Goal: Information Seeking & Learning: Learn about a topic

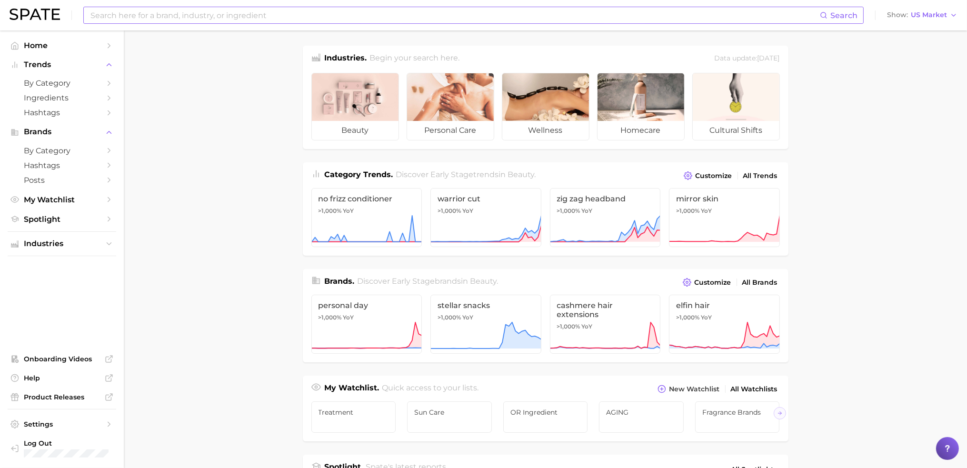
click at [155, 13] on input at bounding box center [454, 15] width 730 height 16
type input "b"
type input "darkspot corrector"
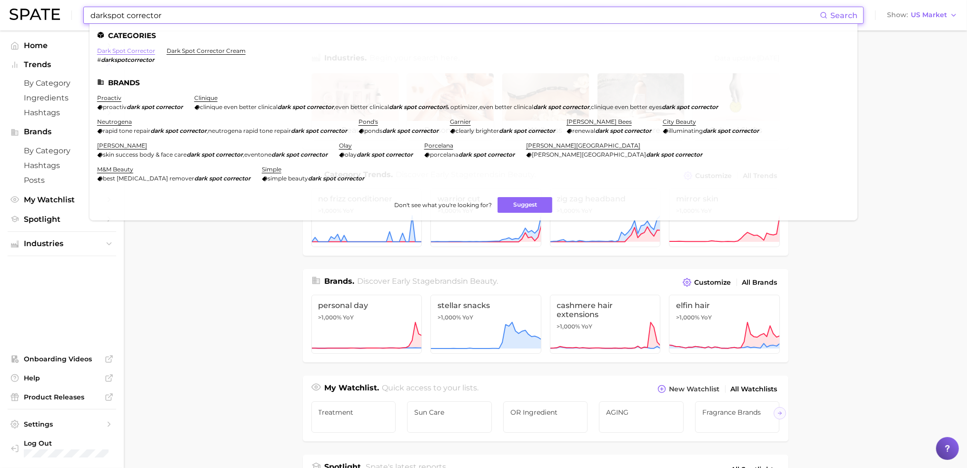
click at [114, 49] on link "dark spot corrector" at bounding box center [126, 50] width 58 height 7
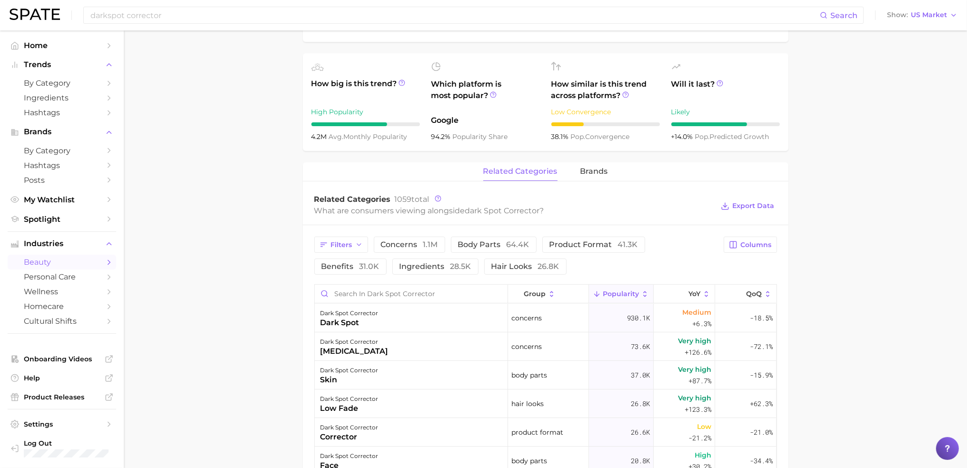
scroll to position [333, 0]
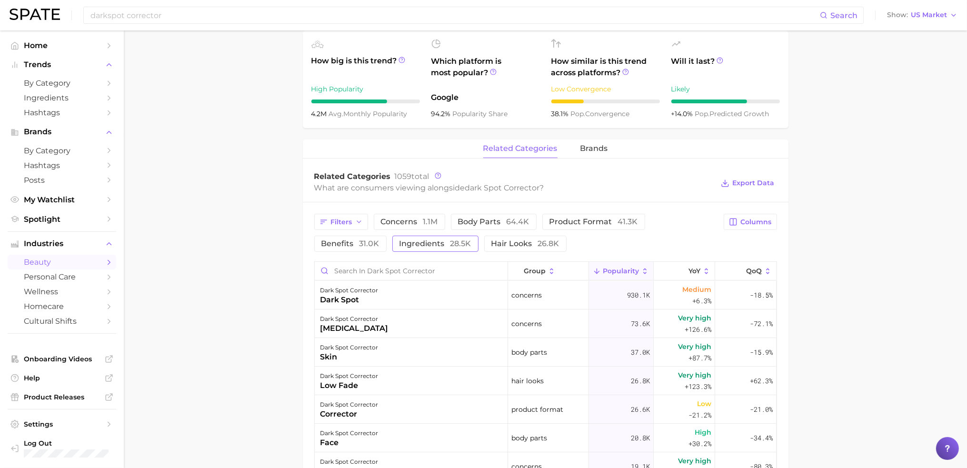
click at [450, 243] on span "28.5k" at bounding box center [460, 243] width 21 height 9
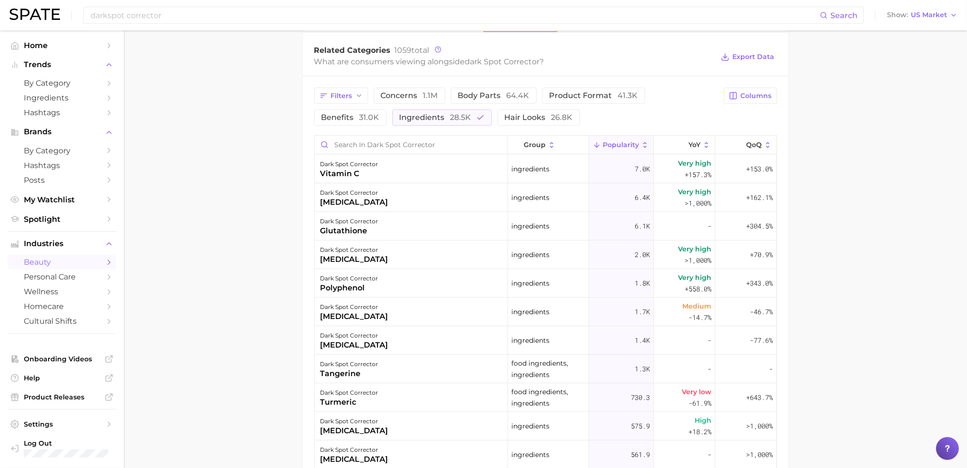
scroll to position [476, 0]
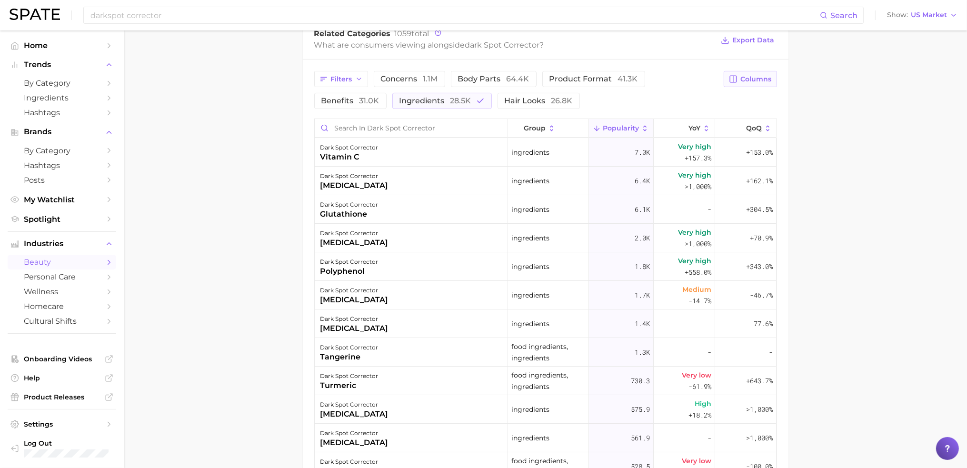
click at [739, 76] on button "Columns" at bounding box center [750, 79] width 53 height 16
click at [683, 125] on span "Increase YoY" at bounding box center [669, 129] width 49 height 8
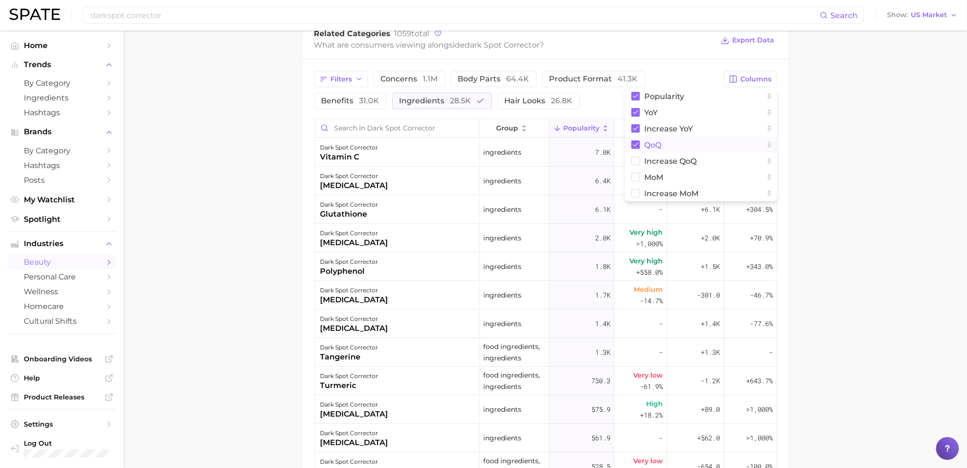
click at [634, 143] on rect at bounding box center [635, 144] width 9 height 9
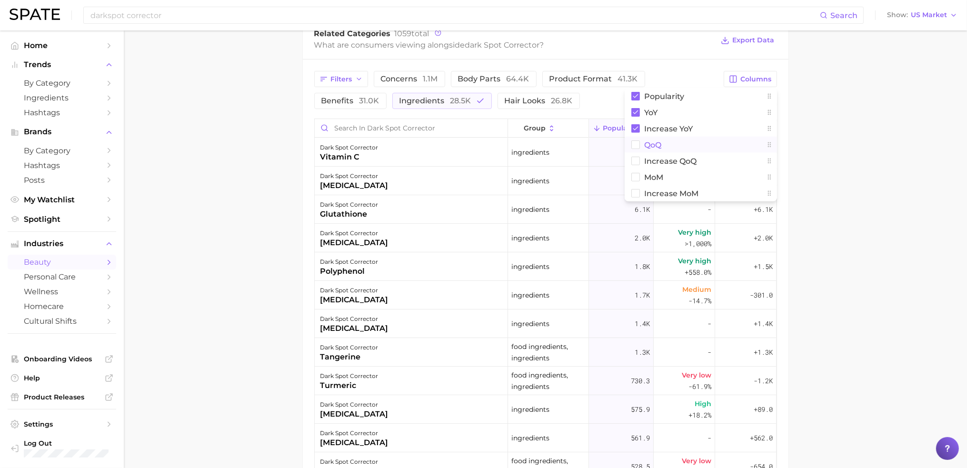
click at [847, 179] on main "1. skincare 2. face products 3. lightener products 4. dark spot corrector Overv…" at bounding box center [545, 99] width 843 height 1091
click at [844, 207] on main "1. skincare 2. face products 3. lightener products 4. dark spot corrector Overv…" at bounding box center [545, 99] width 843 height 1091
click at [732, 121] on span "Increase YoY" at bounding box center [745, 127] width 32 height 15
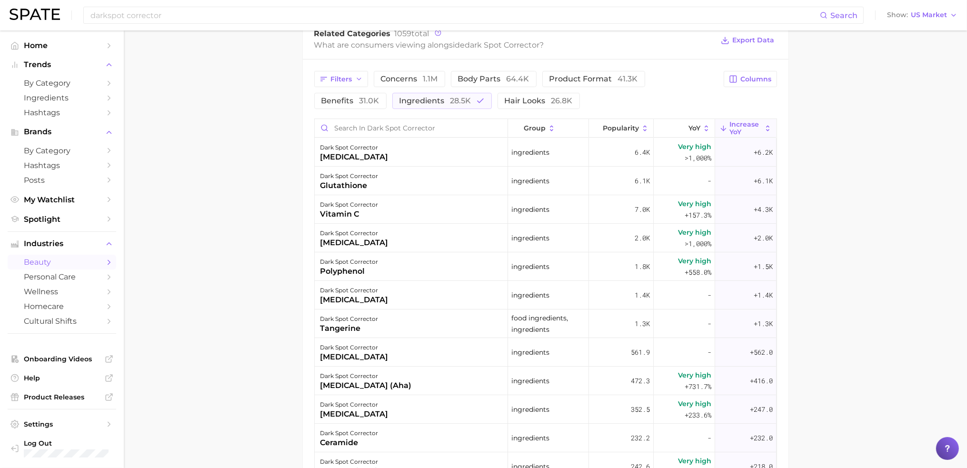
click at [844, 189] on main "1. skincare 2. face products 3. lightener products 4. dark spot corrector Overv…" at bounding box center [545, 99] width 843 height 1091
click at [850, 205] on main "1. skincare 2. face products 3. lightener products 4. dark spot corrector Overv…" at bounding box center [545, 99] width 843 height 1091
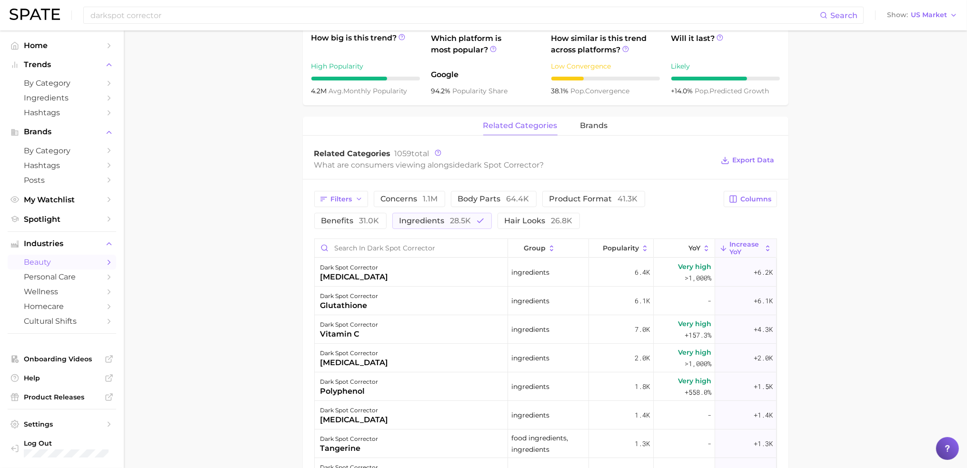
scroll to position [333, 0]
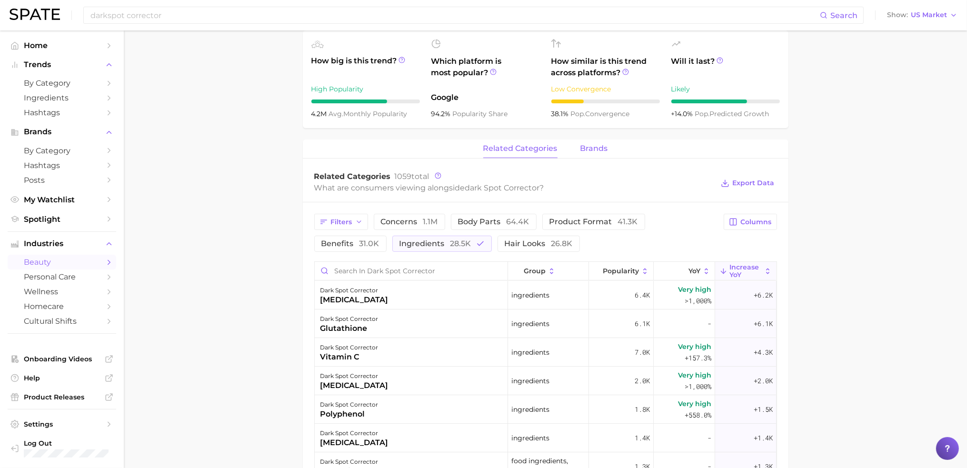
click at [602, 151] on span "brands" at bounding box center [594, 148] width 28 height 9
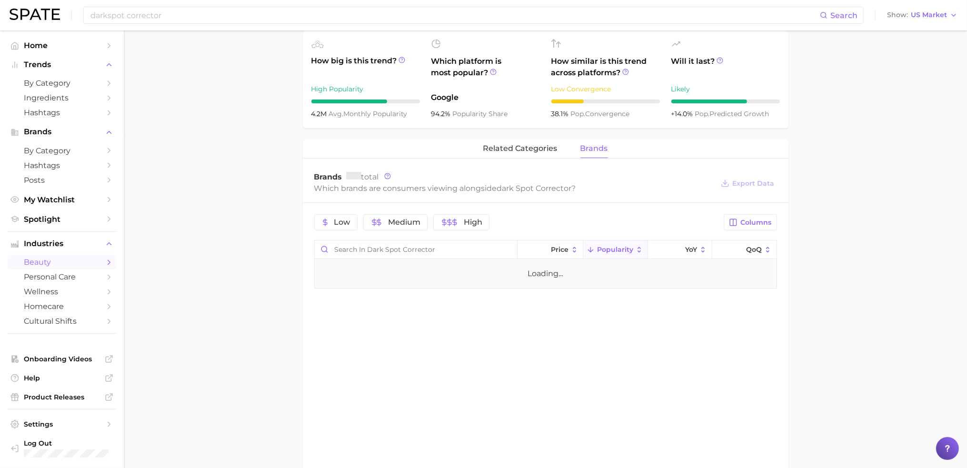
drag, startPoint x: 871, startPoint y: 253, endPoint x: 876, endPoint y: 279, distance: 26.7
click at [873, 258] on main "1. skincare 2. face products 3. lightener products 4. dark spot corrector Overv…" at bounding box center [545, 145] width 843 height 897
click at [876, 279] on main "1. skincare 2. face products 3. lightener products 4. dark spot corrector Overv…" at bounding box center [545, 145] width 843 height 897
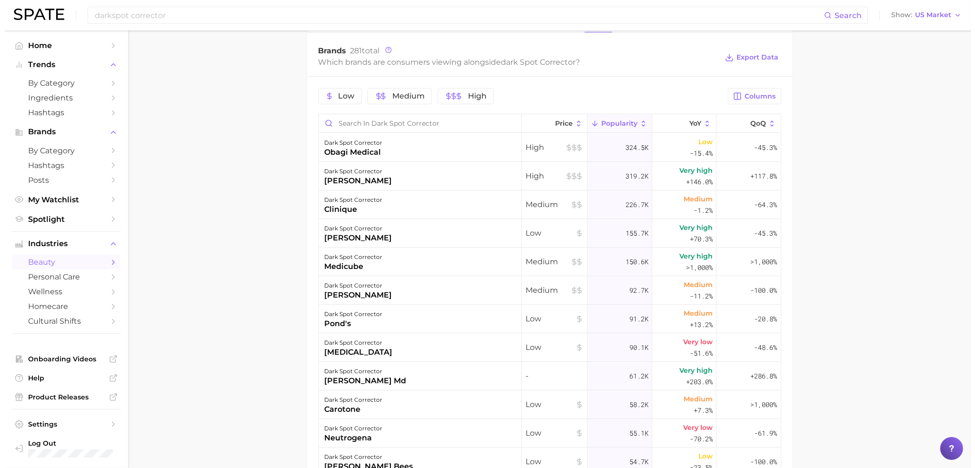
scroll to position [476, 0]
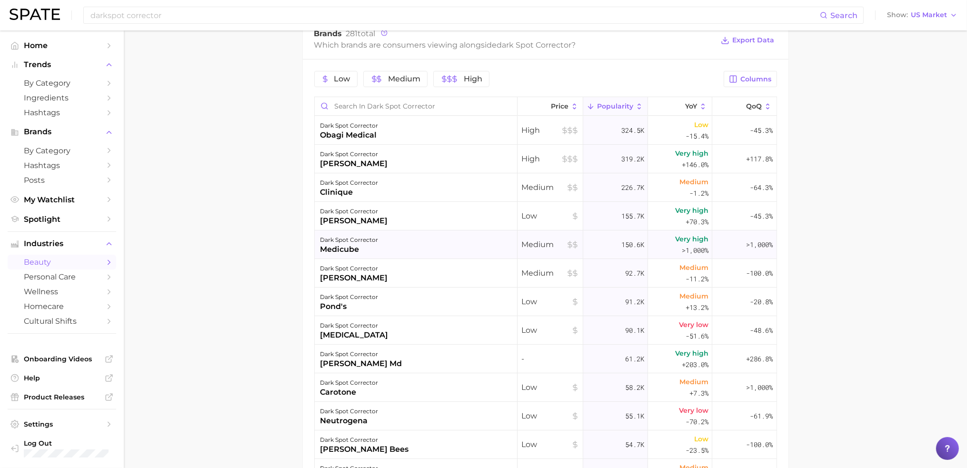
click at [432, 242] on div "dark spot corrector medicube" at bounding box center [416, 244] width 203 height 29
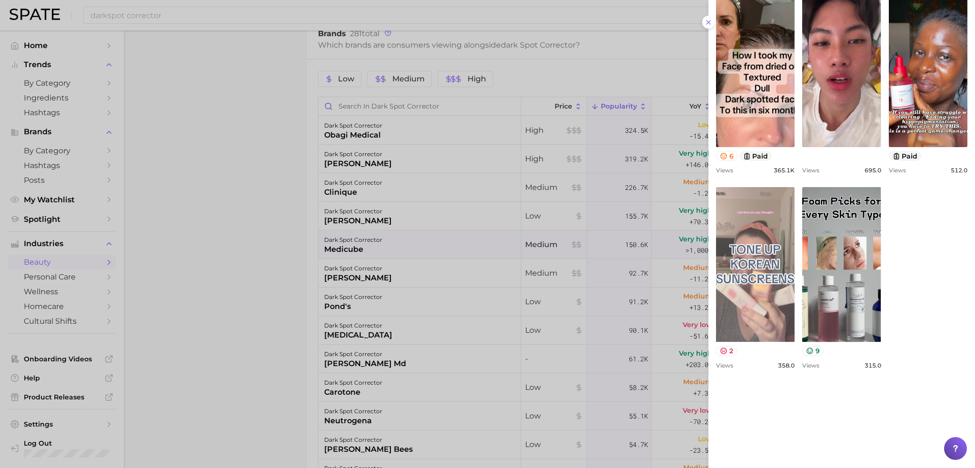
scroll to position [333, 0]
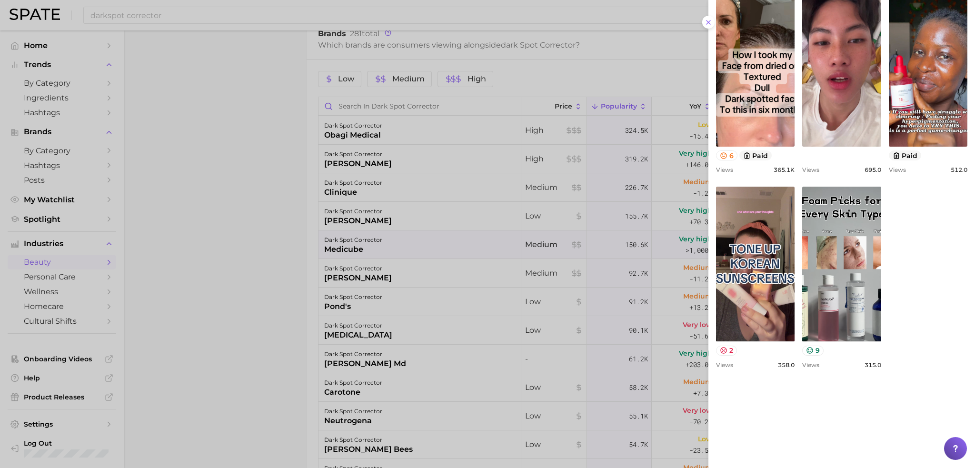
click at [659, 283] on div at bounding box center [487, 234] width 975 height 468
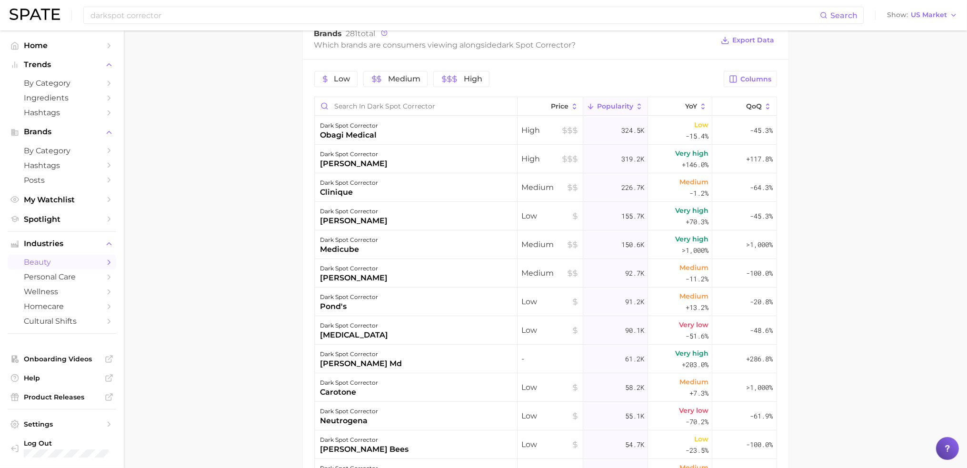
click at [878, 288] on main "1. skincare 2. face products 3. lightener products 4. dark spot corrector Overv…" at bounding box center [545, 88] width 843 height 1069
click at [757, 82] on span "Columns" at bounding box center [756, 79] width 31 height 8
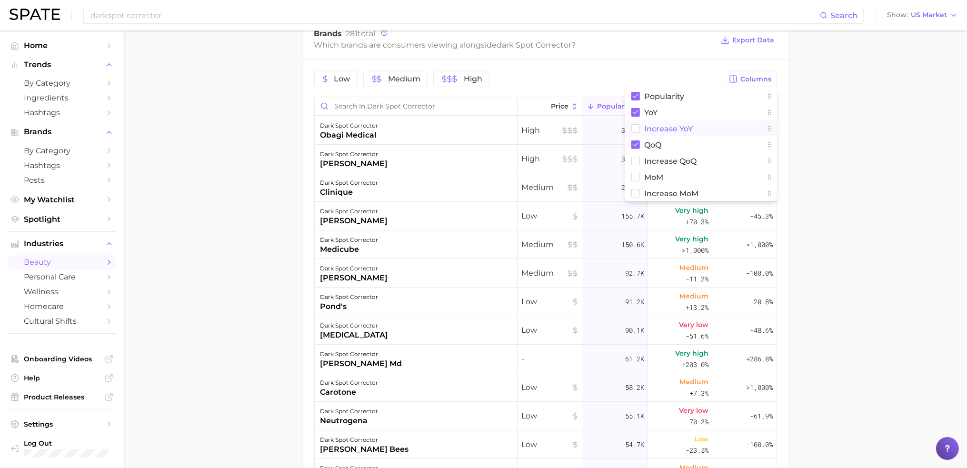
click at [697, 131] on button "Increase YoY" at bounding box center [701, 128] width 152 height 16
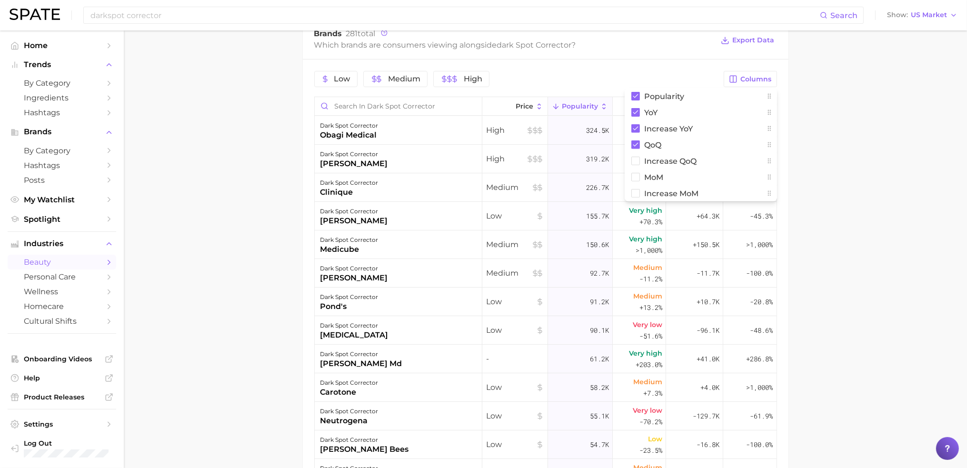
click at [815, 165] on main "1. skincare 2. face products 3. lightener products 4. dark spot corrector Overv…" at bounding box center [545, 88] width 843 height 1069
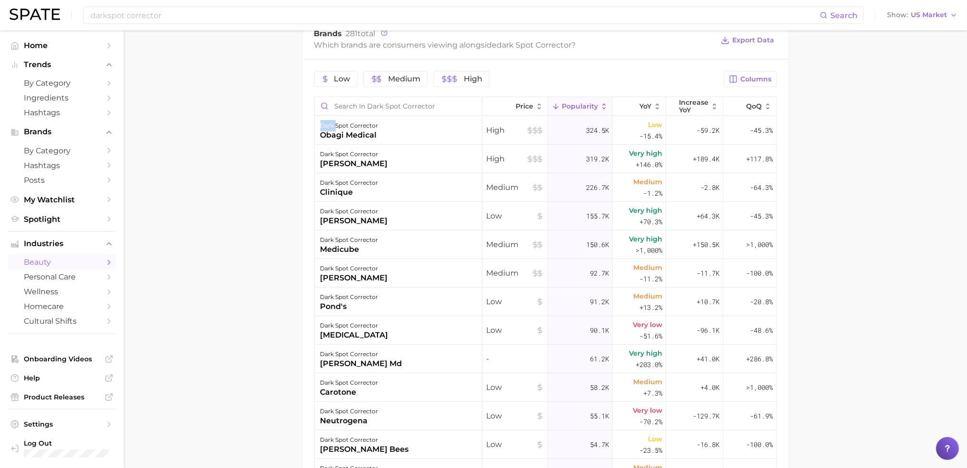
click at [815, 165] on main "1. skincare 2. face products 3. lightener products 4. dark spot corrector Overv…" at bounding box center [545, 88] width 843 height 1069
click at [689, 108] on span "Increase YoY" at bounding box center [694, 106] width 30 height 15
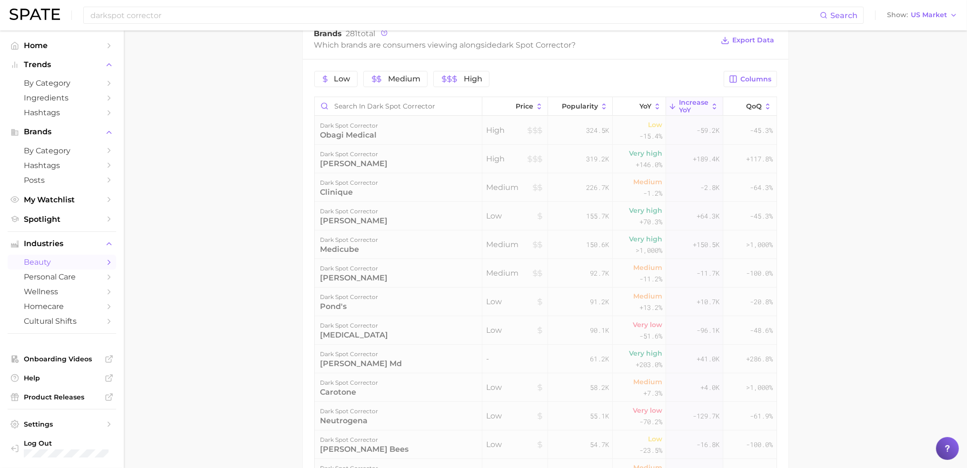
click at [825, 176] on main "1. skincare 2. face products 3. lightener products 4. dark spot corrector Overv…" at bounding box center [545, 88] width 843 height 1069
click at [827, 183] on main "1. skincare 2. face products 3. lightener products 4. dark spot corrector Overv…" at bounding box center [545, 88] width 843 height 1069
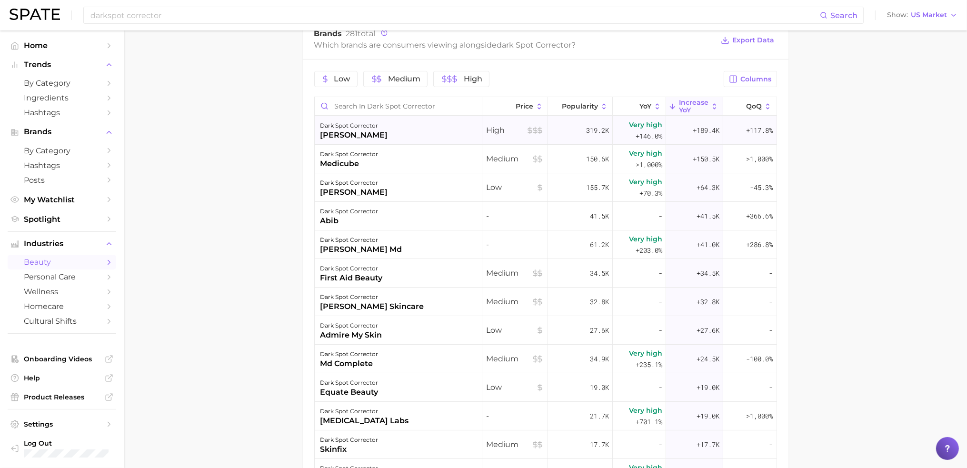
click at [644, 127] on span "Very high" at bounding box center [645, 124] width 33 height 11
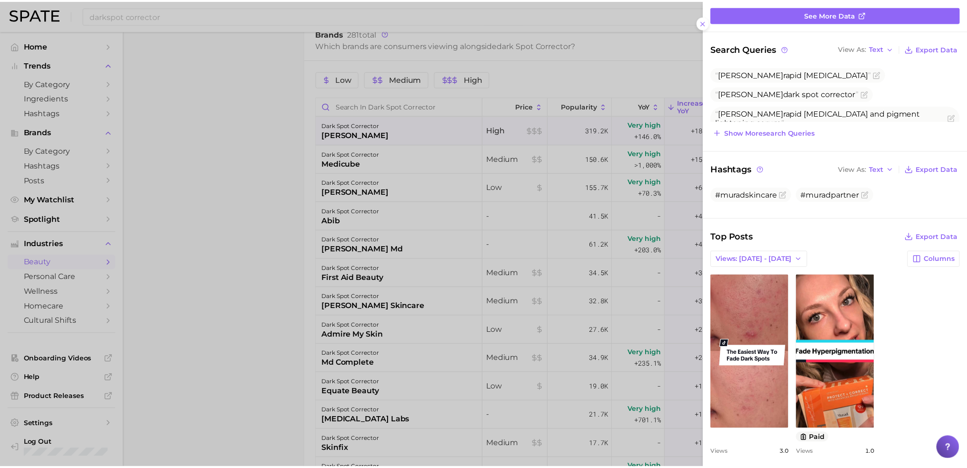
scroll to position [67, 0]
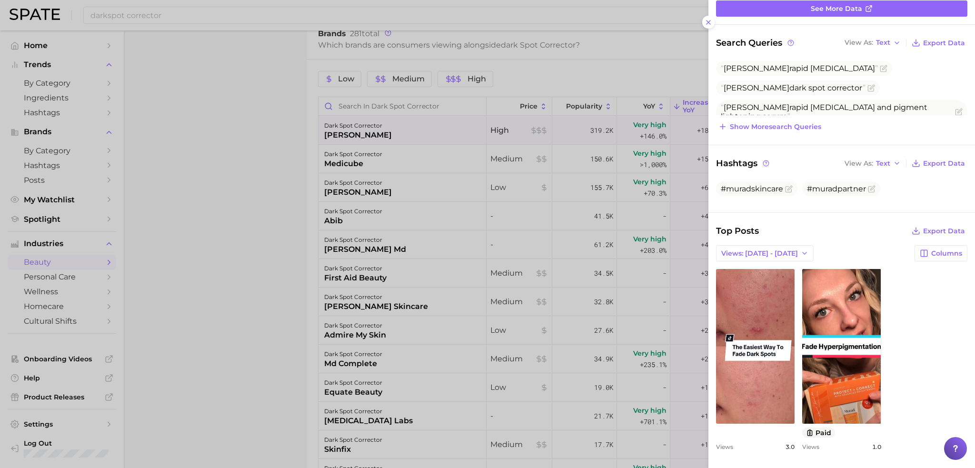
click at [614, 255] on div at bounding box center [487, 234] width 975 height 468
